Goal: Book appointment/travel/reservation

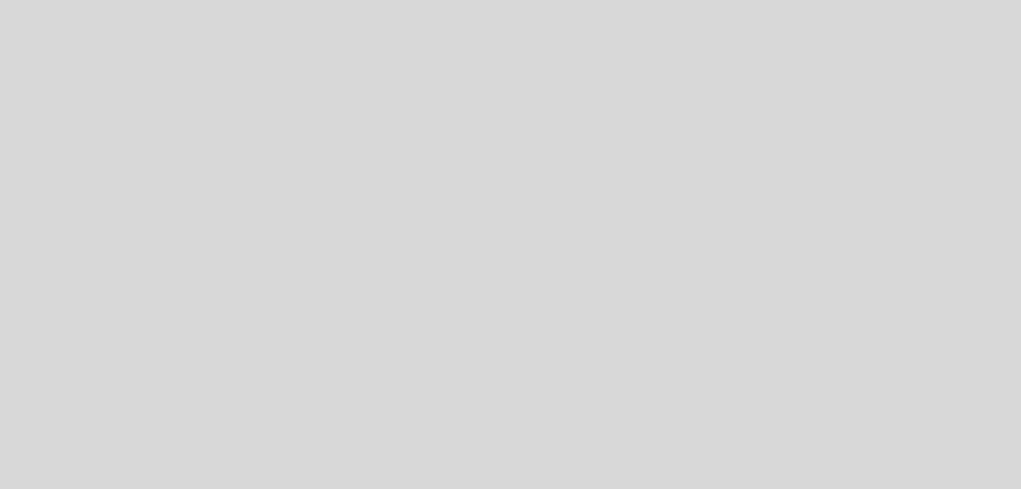
select select "es"
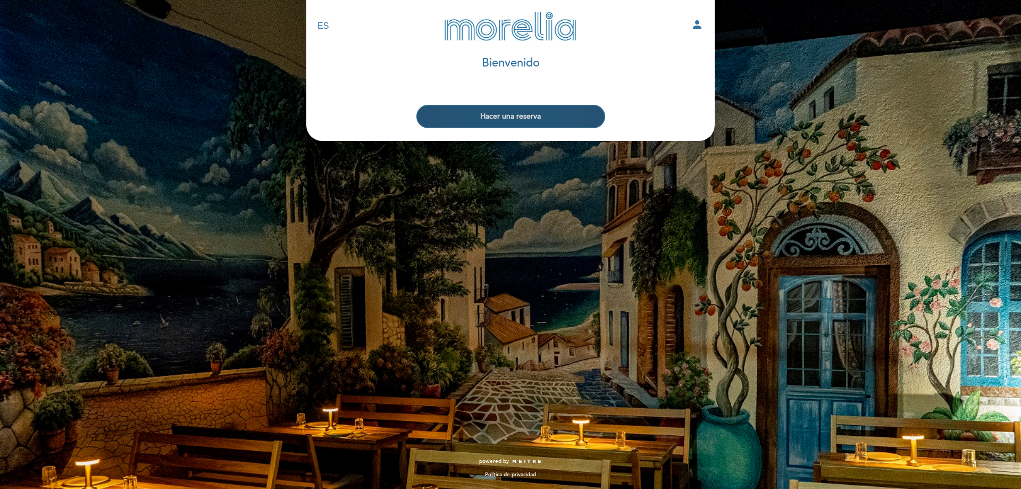
click at [464, 115] on button "Hacer una reserva" at bounding box center [510, 116] width 189 height 23
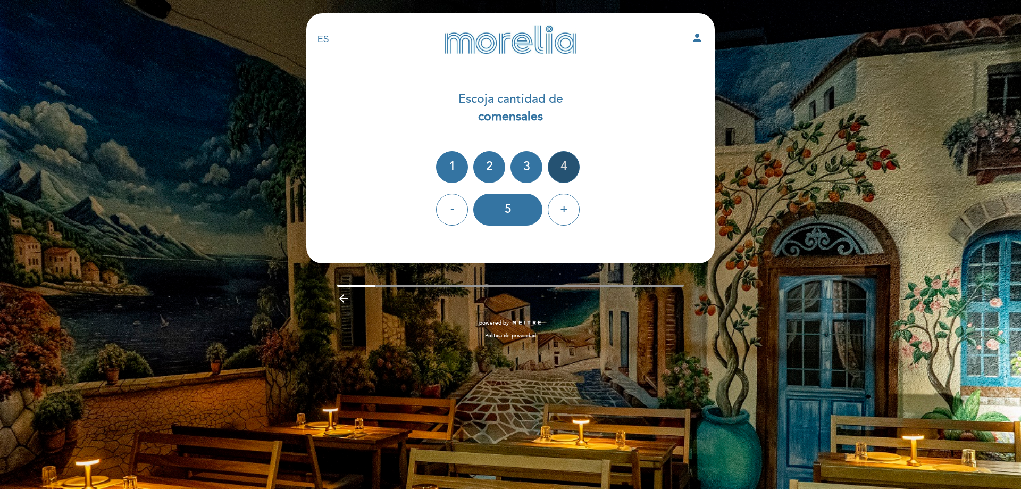
click at [557, 176] on div "4" at bounding box center [564, 167] width 32 height 32
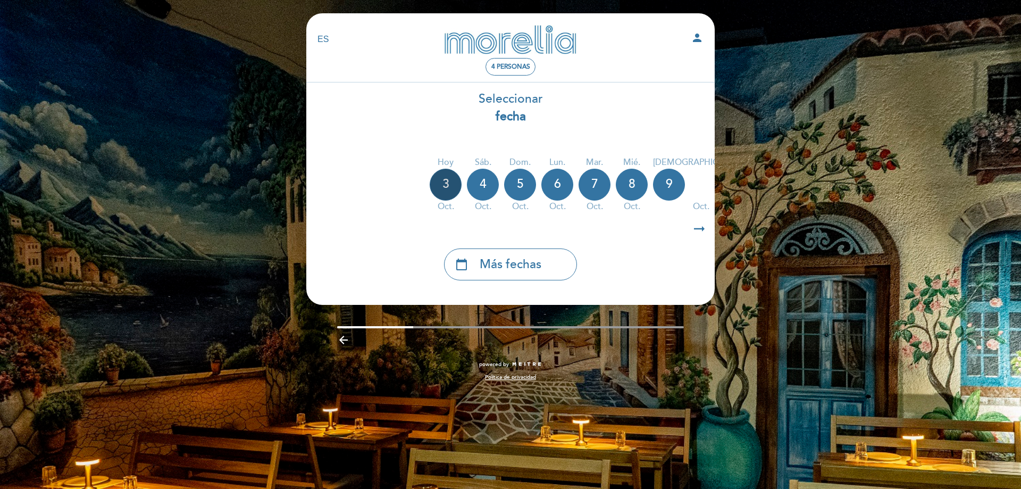
click at [450, 187] on div "3" at bounding box center [446, 185] width 32 height 32
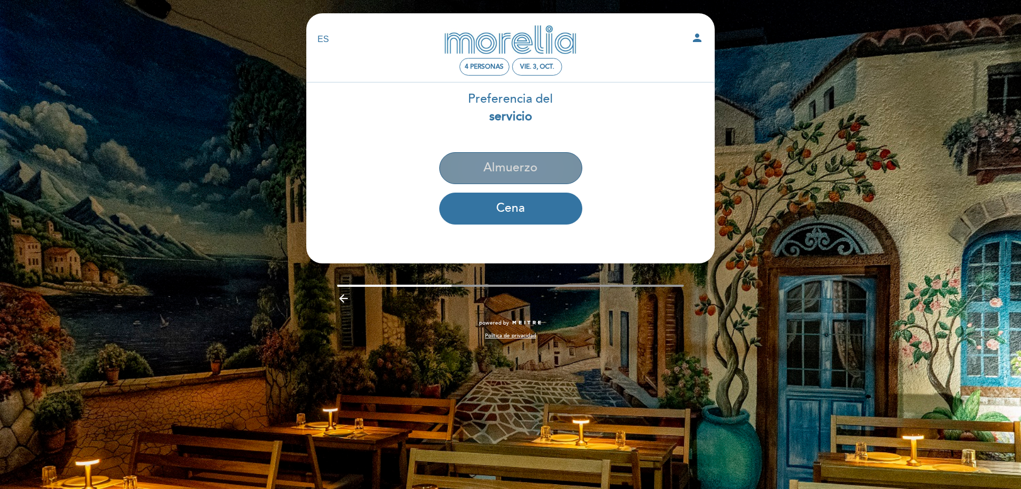
click at [465, 171] on button "Almuerzo" at bounding box center [510, 168] width 143 height 32
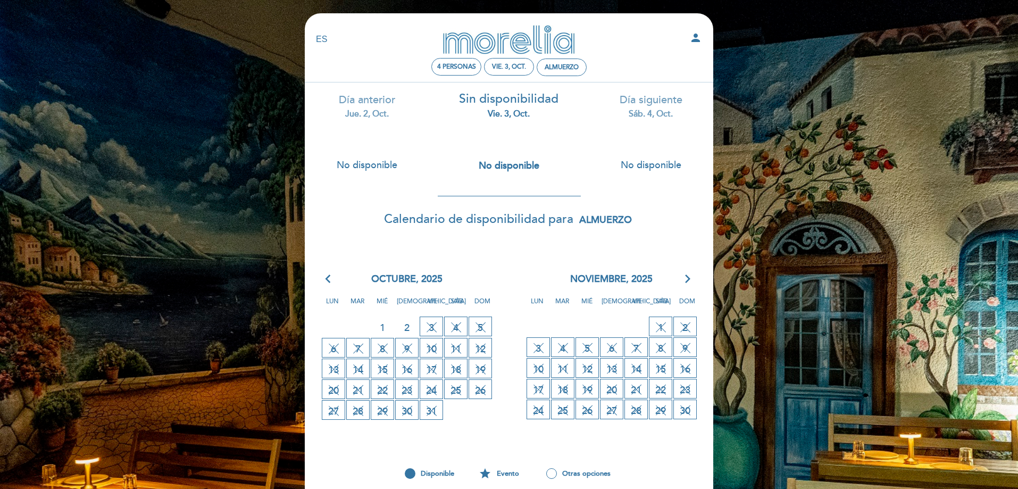
click at [434, 326] on span "3 SIN DISPONIBILIDAD" at bounding box center [430, 326] width 23 height 20
click at [517, 98] on span "Sin disponibilidad" at bounding box center [508, 98] width 99 height 15
click at [519, 65] on div "vie. 3, oct." at bounding box center [509, 67] width 34 height 8
select select "? undefined:undefined ?"
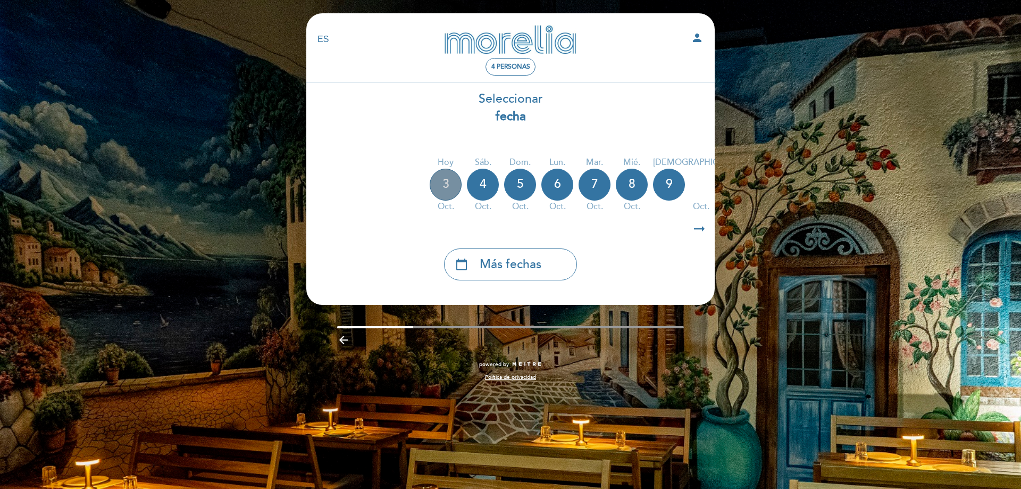
click at [447, 191] on div "3" at bounding box center [446, 185] width 32 height 32
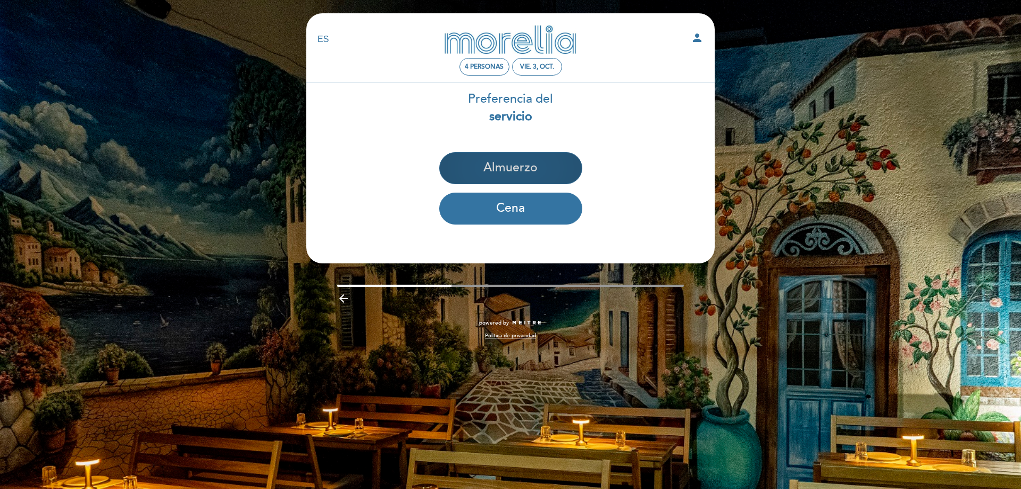
click at [474, 166] on button "Almuerzo" at bounding box center [510, 168] width 143 height 32
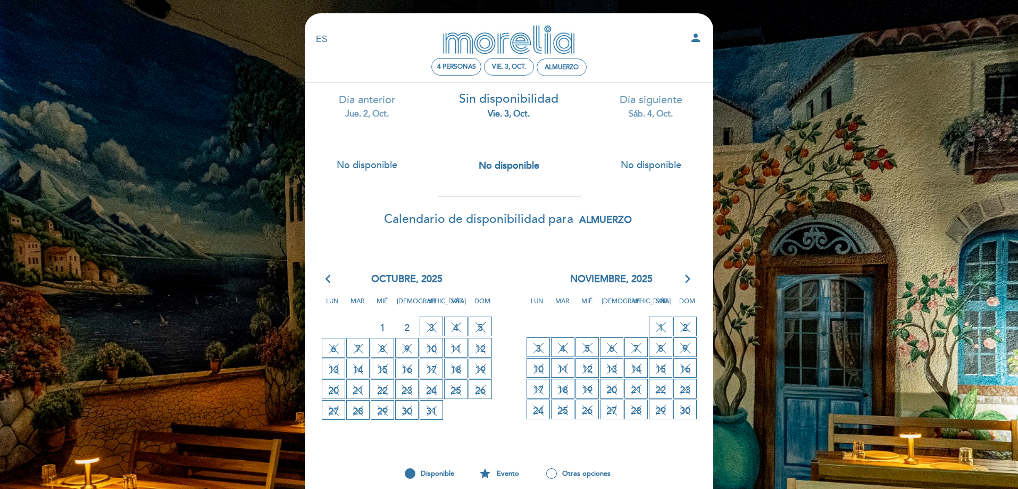
scroll to position [53, 0]
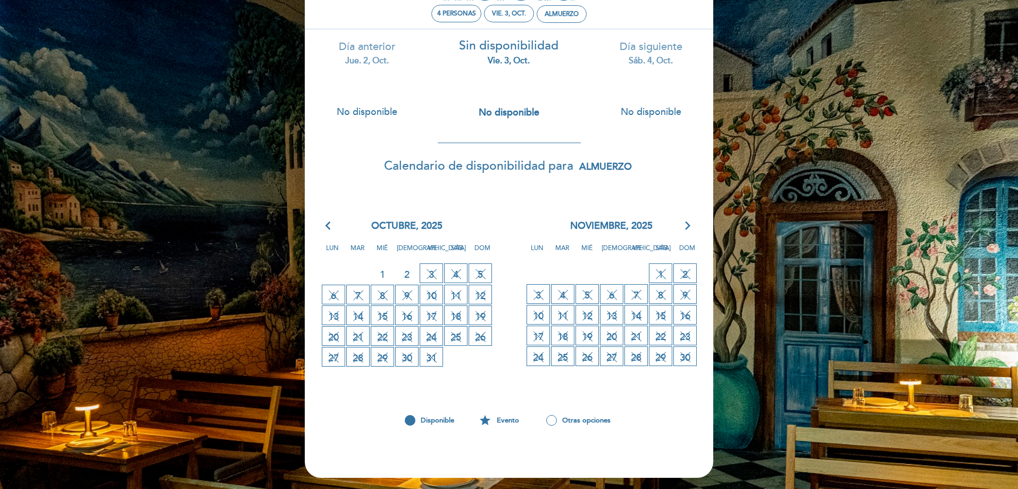
click at [530, 247] on span "Lun" at bounding box center [536, 252] width 21 height 20
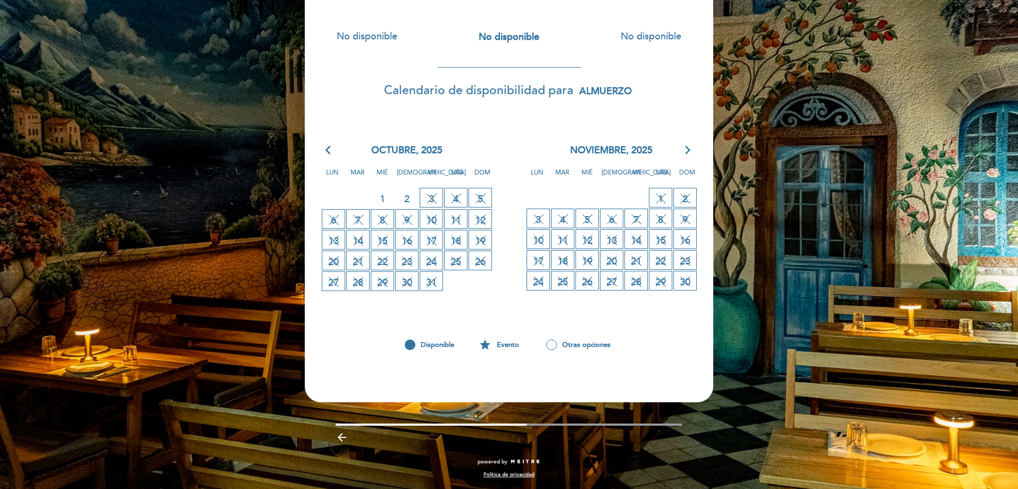
scroll to position [0, 0]
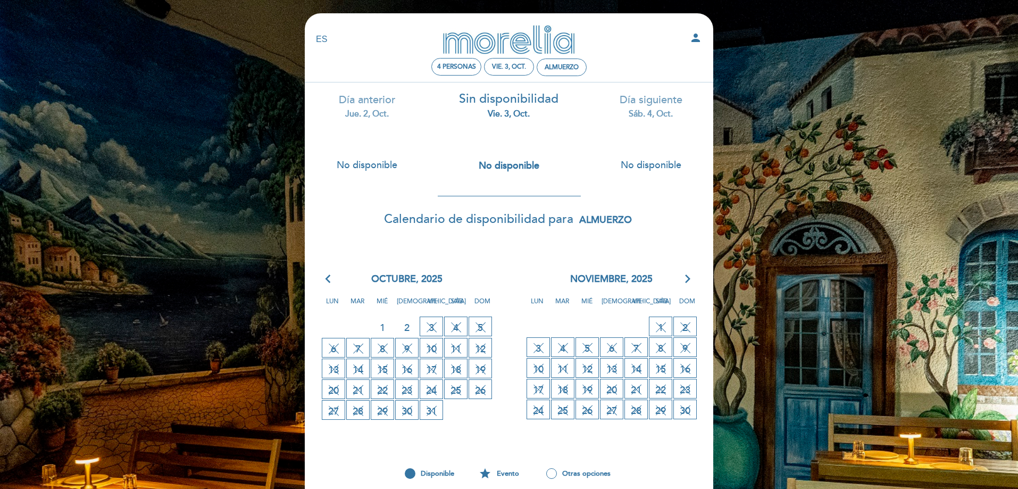
click at [655, 112] on div "sáb. 4, oct." at bounding box center [650, 114] width 126 height 12
click at [655, 100] on div "Día siguiente sáb. 4, oct." at bounding box center [650, 106] width 126 height 27
click at [635, 114] on div "sáb. 4, oct." at bounding box center [650, 114] width 126 height 12
click at [359, 106] on div "Día anterior jue. 2, oct." at bounding box center [367, 106] width 126 height 27
click at [687, 282] on icon "arrow_forward_ios" at bounding box center [688, 279] width 10 height 14
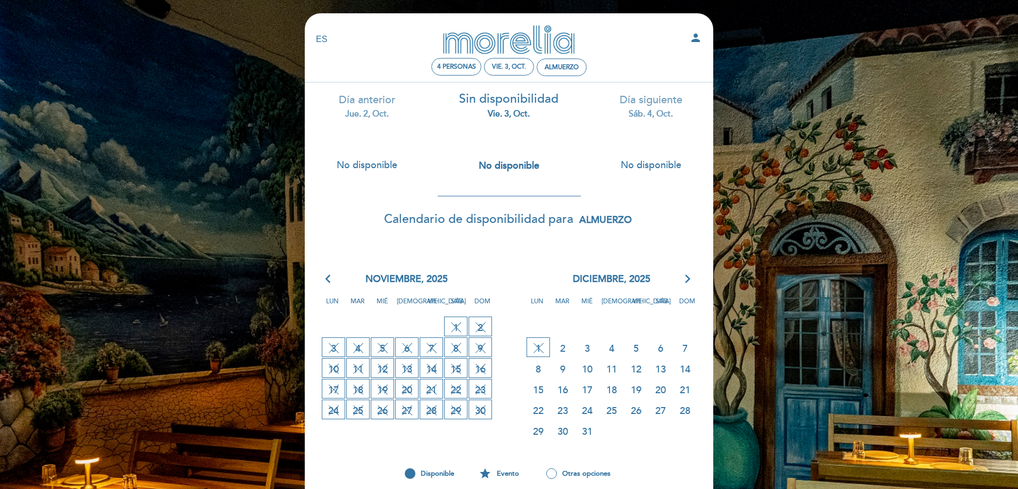
click at [584, 348] on span "3" at bounding box center [586, 348] width 23 height 20
click at [587, 348] on span "3" at bounding box center [586, 348] width 23 height 20
drag, startPoint x: 584, startPoint y: 354, endPoint x: 584, endPoint y: 363, distance: 9.1
click at [584, 355] on span "3" at bounding box center [586, 348] width 23 height 20
click at [329, 281] on icon "arrow_back_ios" at bounding box center [330, 279] width 10 height 14
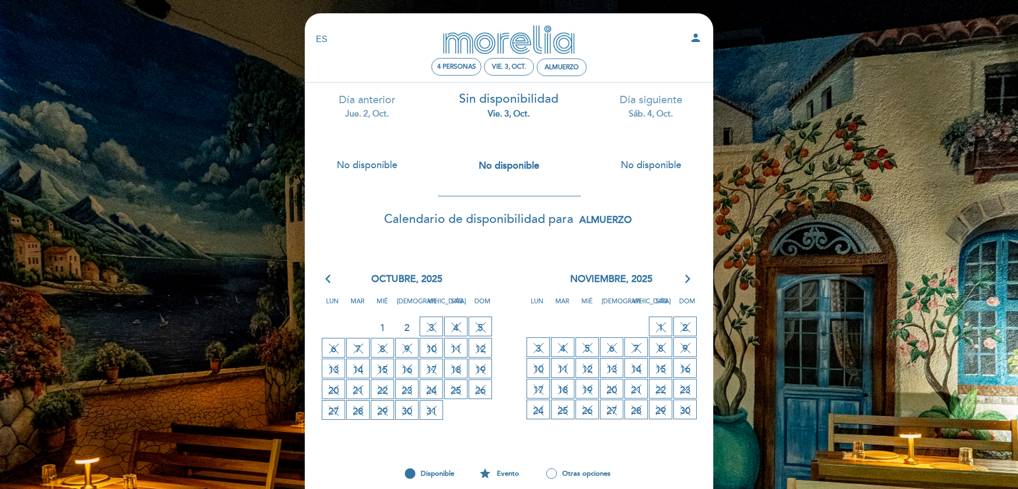
click at [428, 328] on span "3 SIN DISPONIBILIDAD" at bounding box center [430, 326] width 23 height 20
click at [560, 66] on div "Almuerzo" at bounding box center [561, 67] width 34 height 8
select select "? undefined:undefined ?"
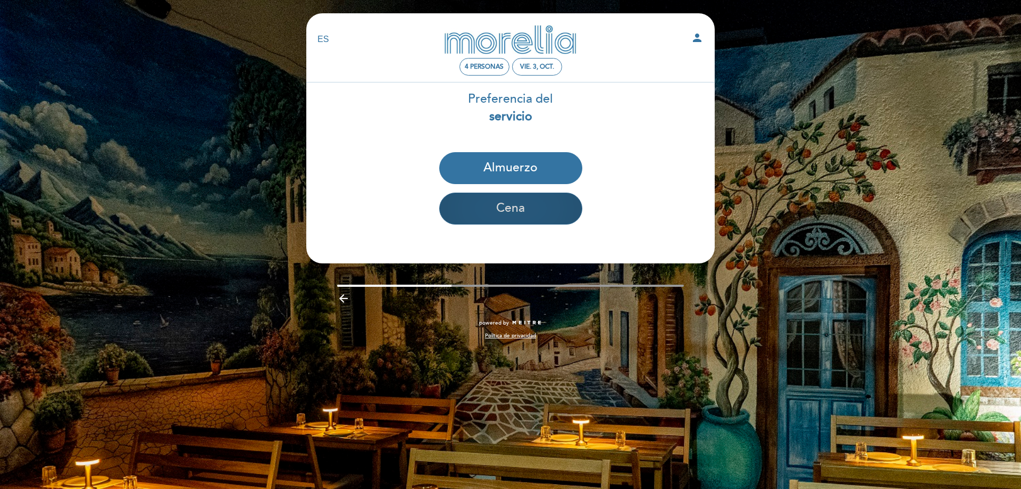
click at [542, 224] on button "Cena" at bounding box center [510, 208] width 143 height 32
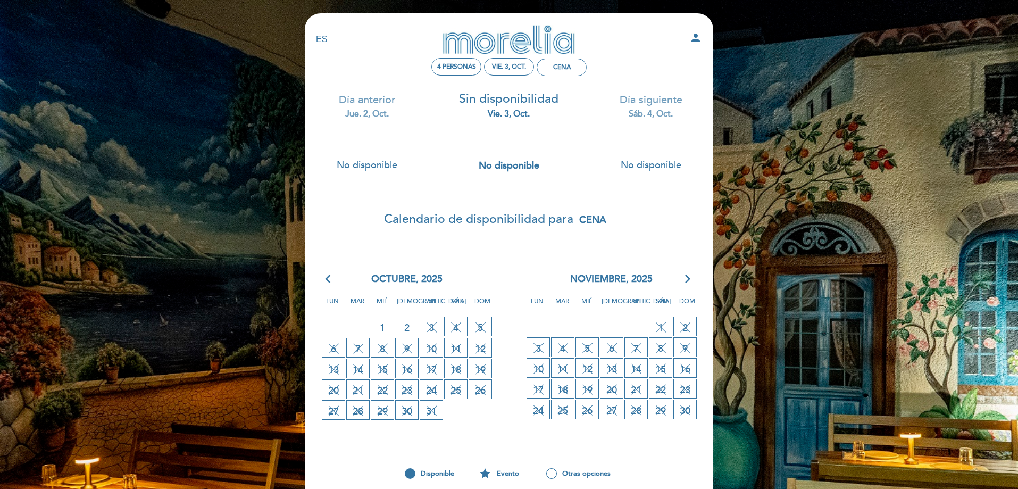
click at [425, 320] on span "3 SIN DISPONIBILIDAD" at bounding box center [430, 326] width 23 height 20
click at [569, 64] on div "Cena" at bounding box center [562, 67] width 18 height 8
select select "? undefined:undefined ?"
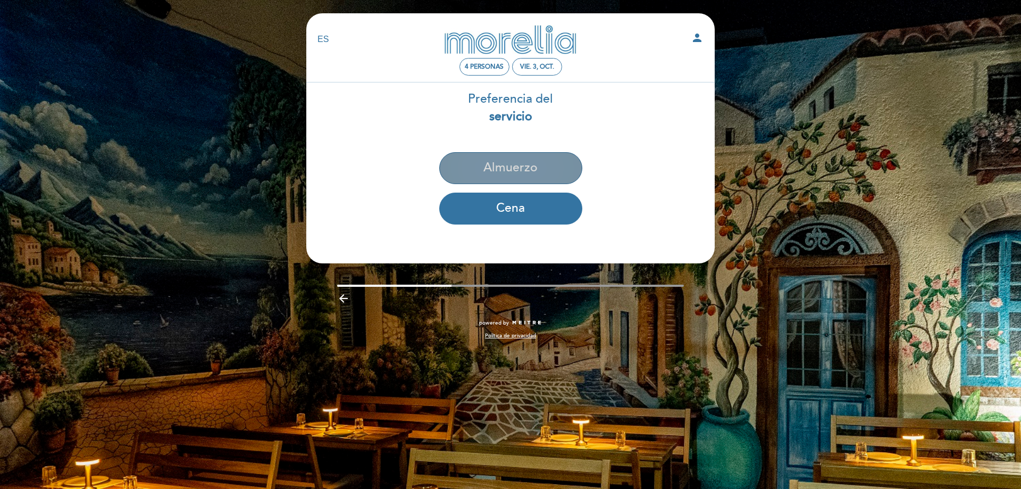
click at [519, 157] on button "Almuerzo" at bounding box center [510, 168] width 143 height 32
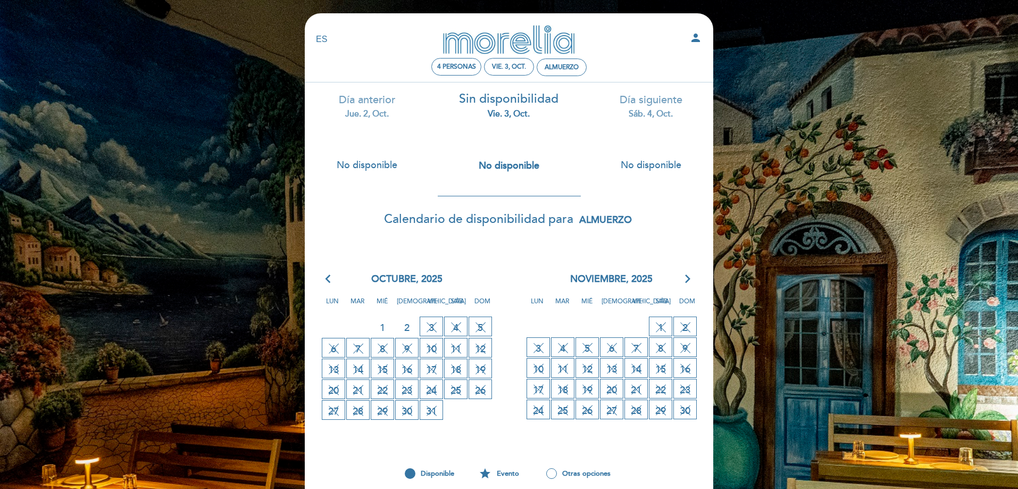
click at [505, 168] on span "No disponible" at bounding box center [508, 165] width 61 height 12
click at [309, 263] on section "arrow_back_ios [DATE] arrow_forward_ios Lun Mar Mié Jue Vie Sáb Dom 29 30 1 2 3…" at bounding box center [508, 375] width 409 height 240
click at [501, 163] on span "No disponible" at bounding box center [508, 165] width 61 height 12
click at [318, 297] on div "Lun Mar Mié Jue Vie Sáb Dom" at bounding box center [404, 304] width 200 height 22
